Goal: Communication & Community: Participate in discussion

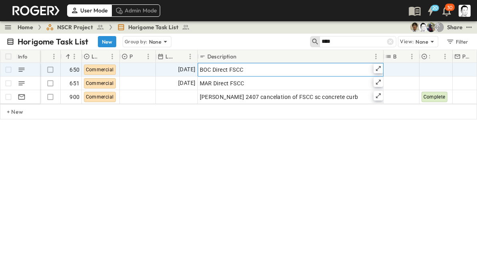
click at [381, 68] on icon at bounding box center [378, 68] width 6 height 6
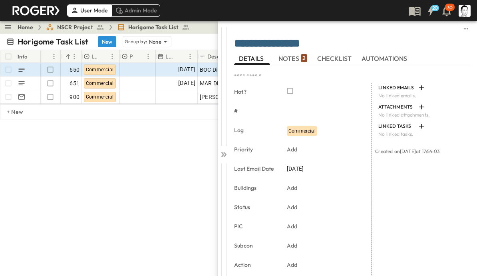
click at [303, 57] on p "2" at bounding box center [304, 58] width 3 height 8
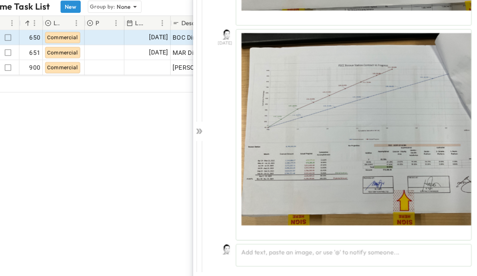
scroll to position [10, 0]
click at [289, 246] on div "Add text, paste an image, or use '@' to notify someone..." at bounding box center [364, 256] width 214 height 20
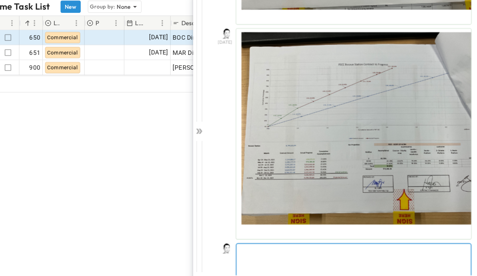
click at [379, 249] on p at bounding box center [364, 253] width 204 height 8
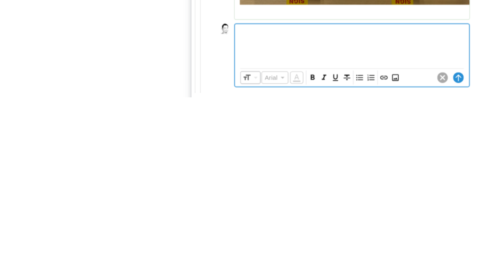
scroll to position [242, 0]
click at [400, 255] on icon "Insert Image" at bounding box center [403, 258] width 6 height 6
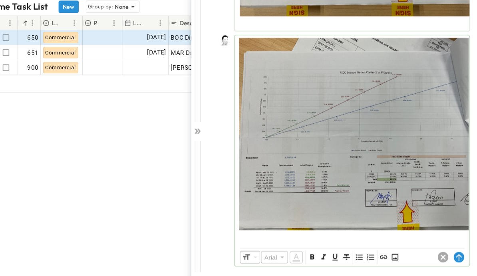
click at [456, 254] on circle at bounding box center [461, 259] width 10 height 10
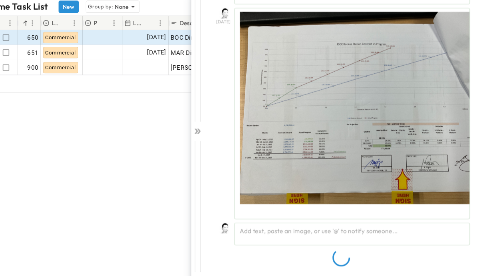
scroll to position [205, 0]
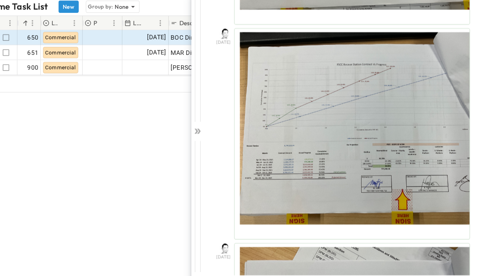
click at [220, 140] on icon at bounding box center [224, 144] width 8 height 8
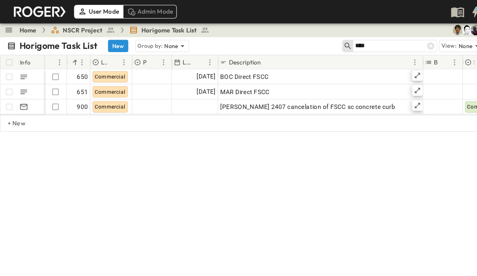
click at [355, 44] on input "****" at bounding box center [350, 42] width 56 height 12
type input "*"
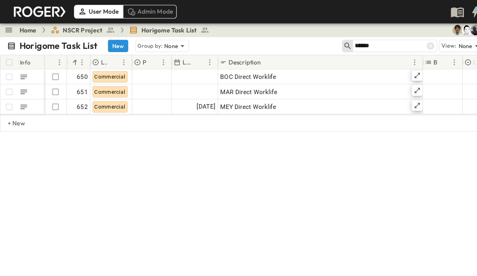
type input "******"
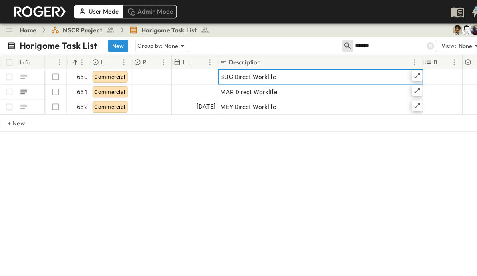
click at [378, 68] on icon at bounding box center [378, 68] width 6 height 6
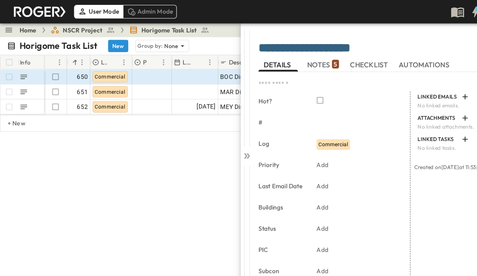
click at [299, 58] on span "NOTES 5" at bounding box center [293, 58] width 29 height 7
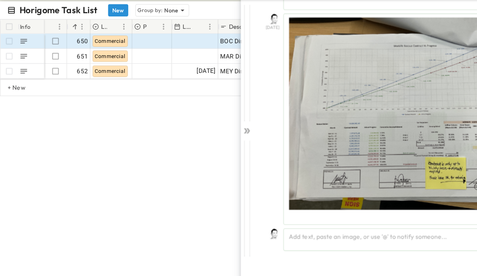
scroll to position [10, 0]
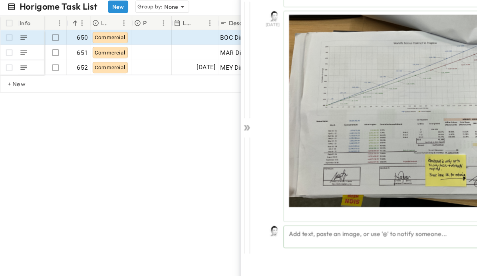
click at [350, 230] on div "Add text, paste an image, or use '@' to notify someone..." at bounding box center [364, 240] width 214 height 20
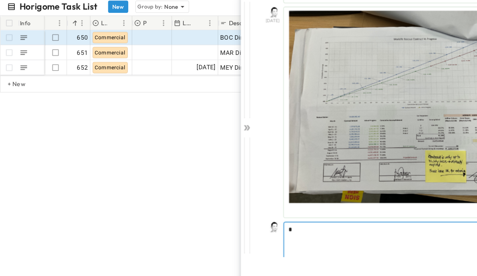
click at [367, 229] on p "*" at bounding box center [364, 233] width 204 height 8
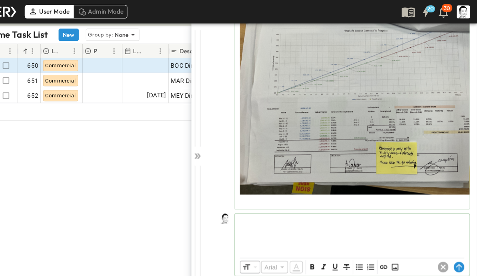
scroll to position [1582, 0]
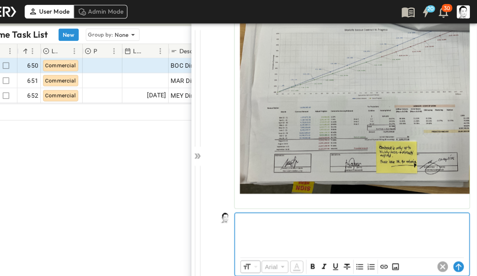
click at [359, 215] on div at bounding box center [364, 210] width 212 height 35
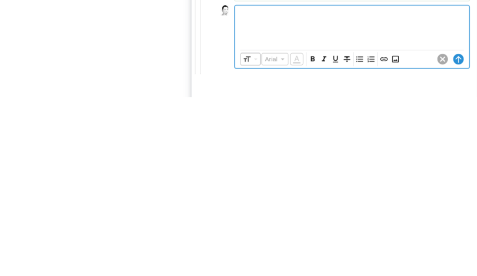
click at [399, 237] on icon "Insert Image" at bounding box center [403, 241] width 8 height 8
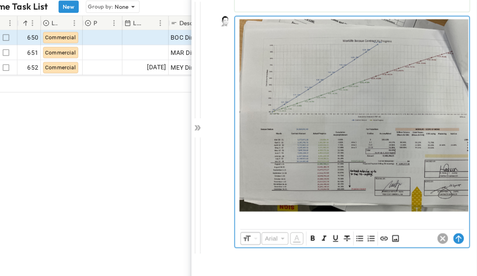
scroll to position [1735, 0]
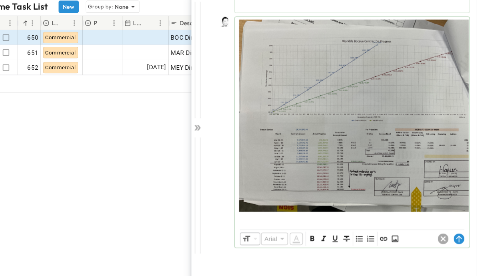
click at [456, 237] on circle at bounding box center [461, 242] width 10 height 10
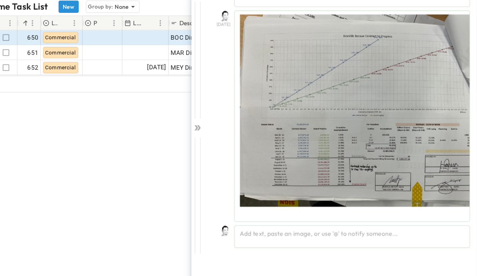
scroll to position [1740, 0]
